Goal: Use online tool/utility

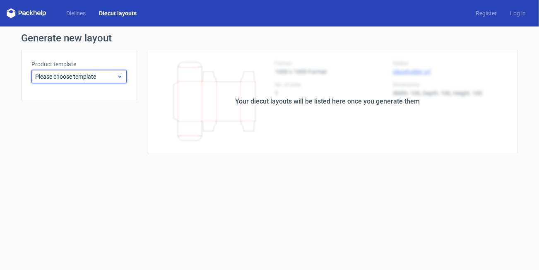
click at [78, 77] on span "Please choose template" at bounding box center [76, 76] width 82 height 8
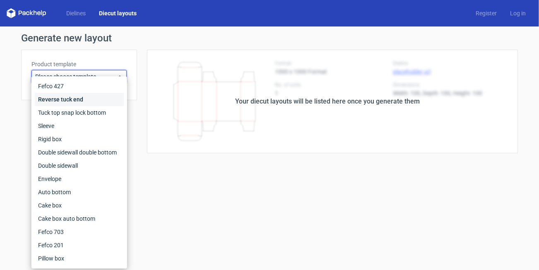
click at [66, 98] on div "Reverse tuck end" at bounding box center [79, 99] width 89 height 13
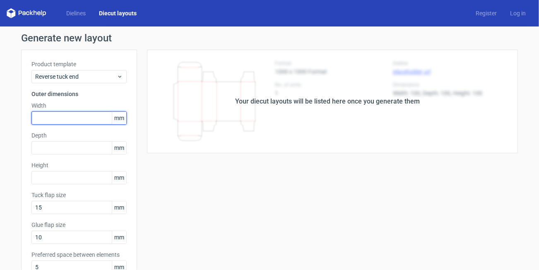
click at [60, 118] on input "text" at bounding box center [78, 117] width 95 height 13
type input "55"
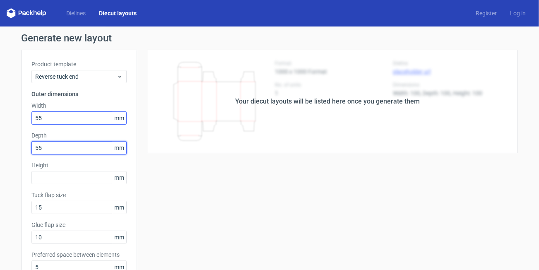
type input "55"
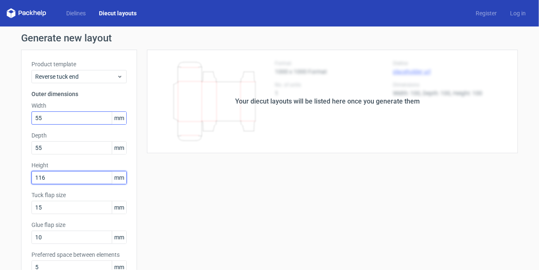
type input "116"
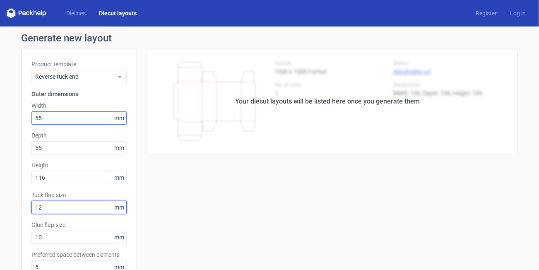
type input "12"
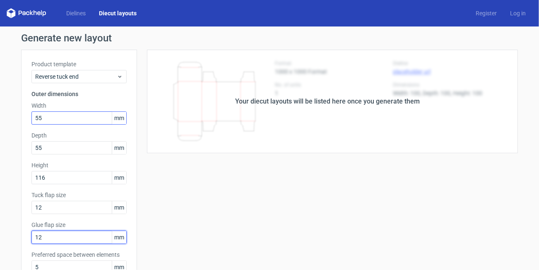
type input "12"
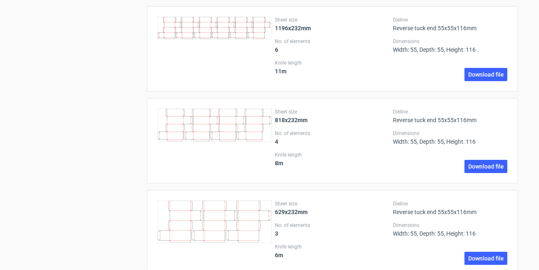
scroll to position [1160, 0]
